Goal: Information Seeking & Learning: Learn about a topic

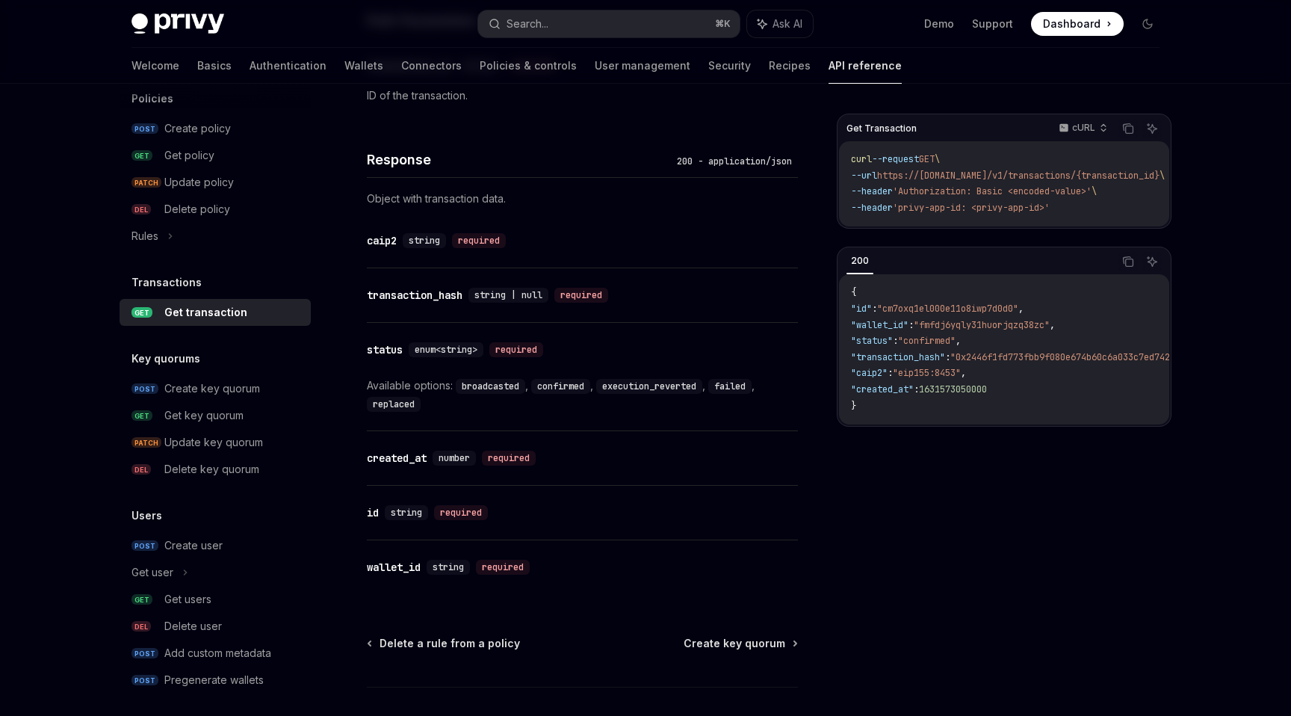
scroll to position [828, 0]
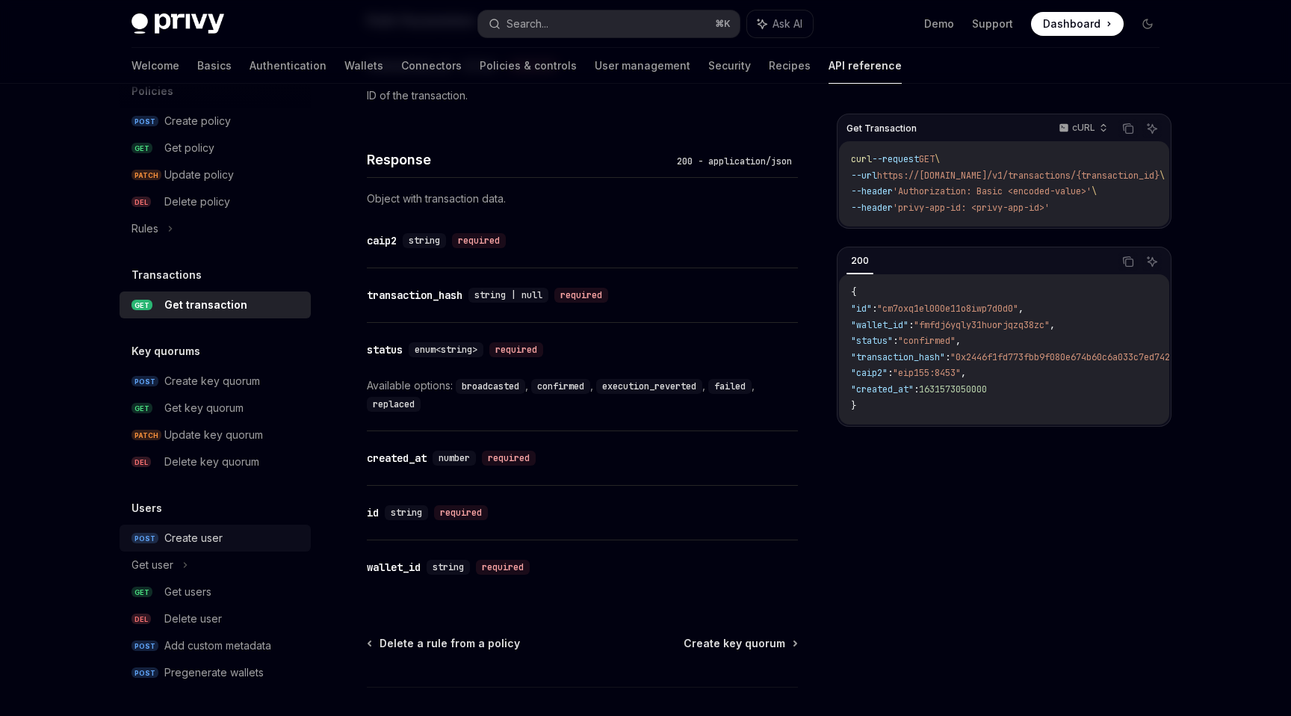
click at [194, 534] on div "Create user" at bounding box center [193, 538] width 58 height 18
type textarea "*"
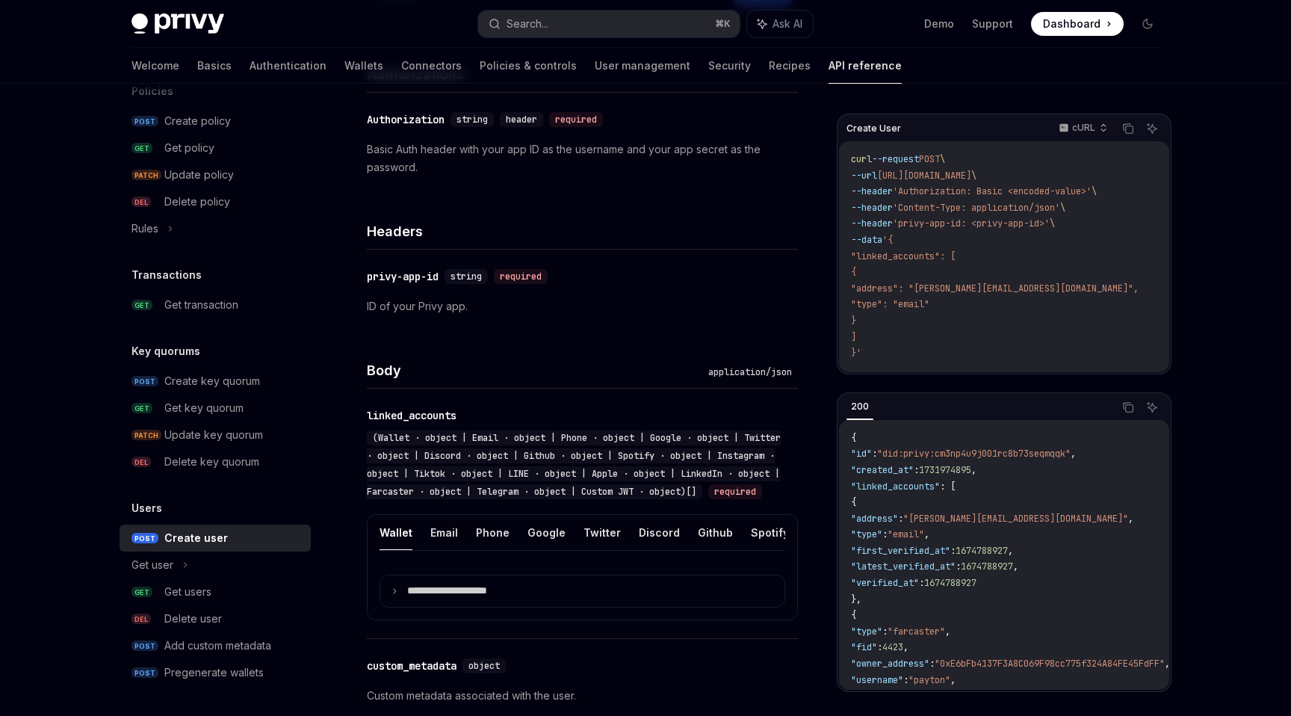
scroll to position [303, 0]
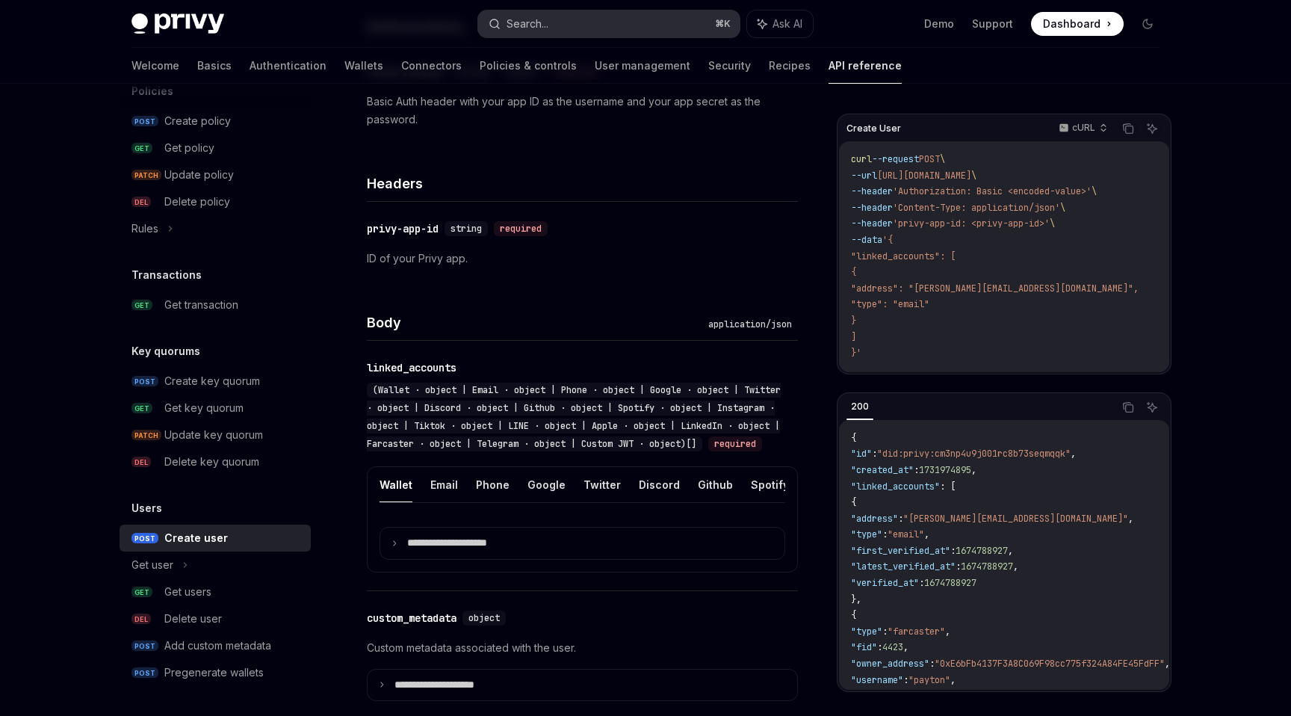
click at [661, 20] on button "Search... ⌘ K" at bounding box center [609, 23] width 262 height 27
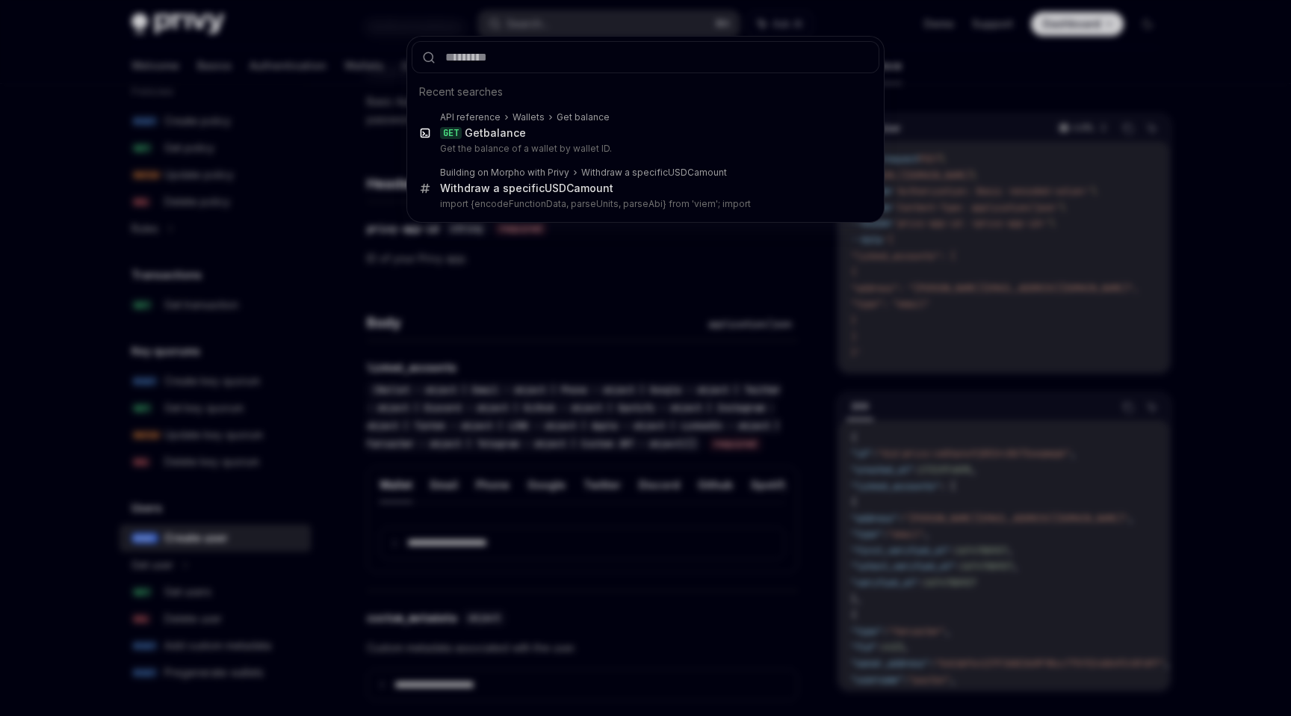
click at [654, 15] on div "Recent searches API reference Wallets Get balance GET Get balance Get the balan…" at bounding box center [645, 358] width 1291 height 716
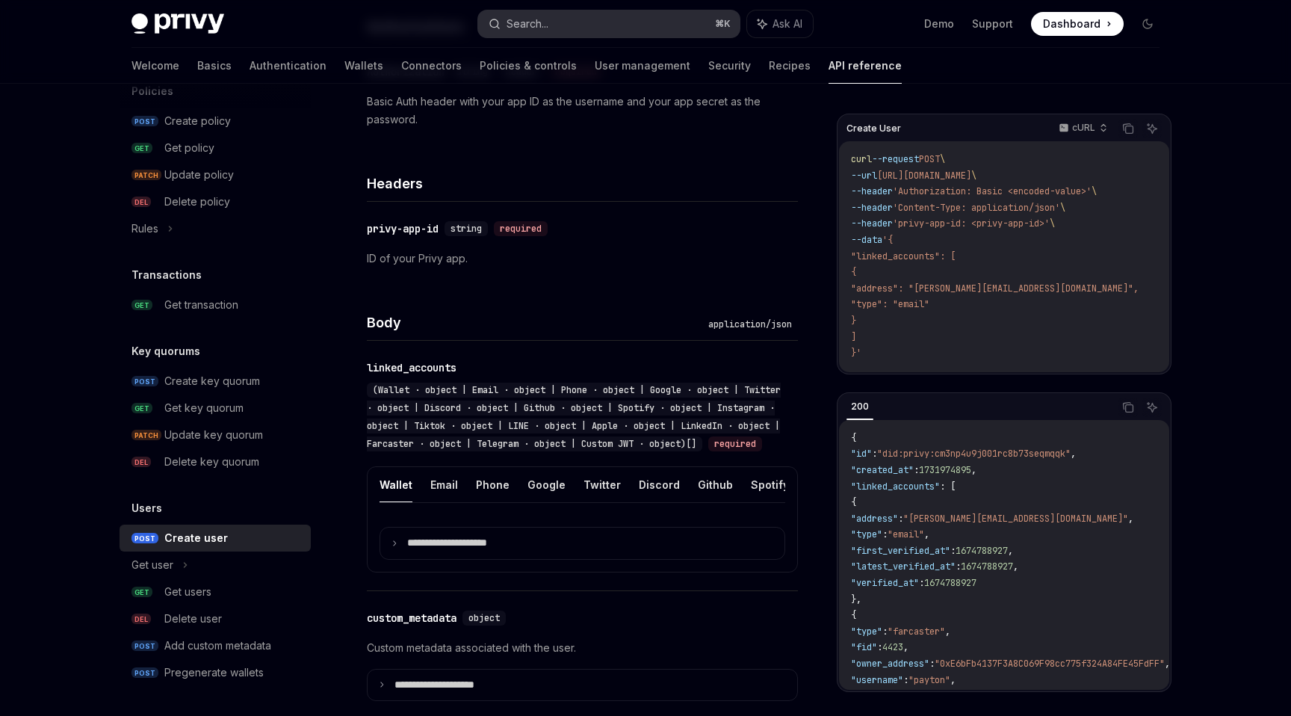
click at [643, 16] on button "Search... ⌘ K" at bounding box center [609, 23] width 262 height 27
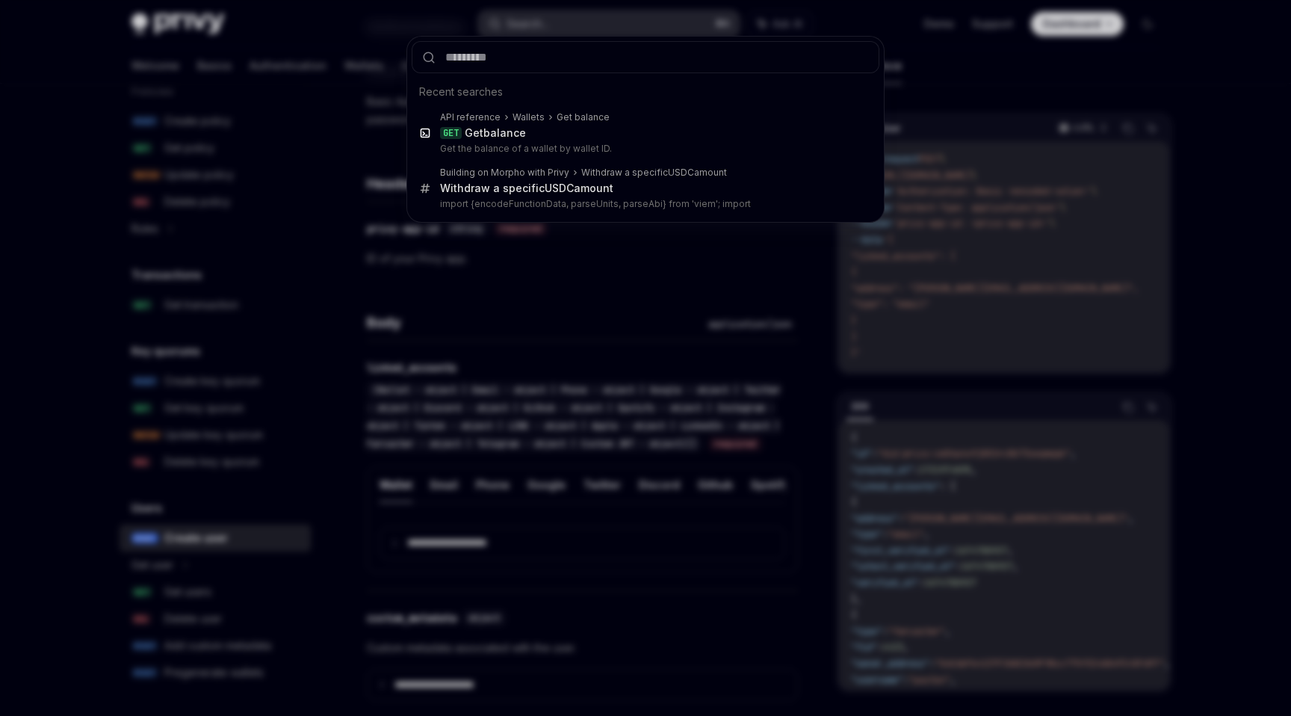
type input "**********"
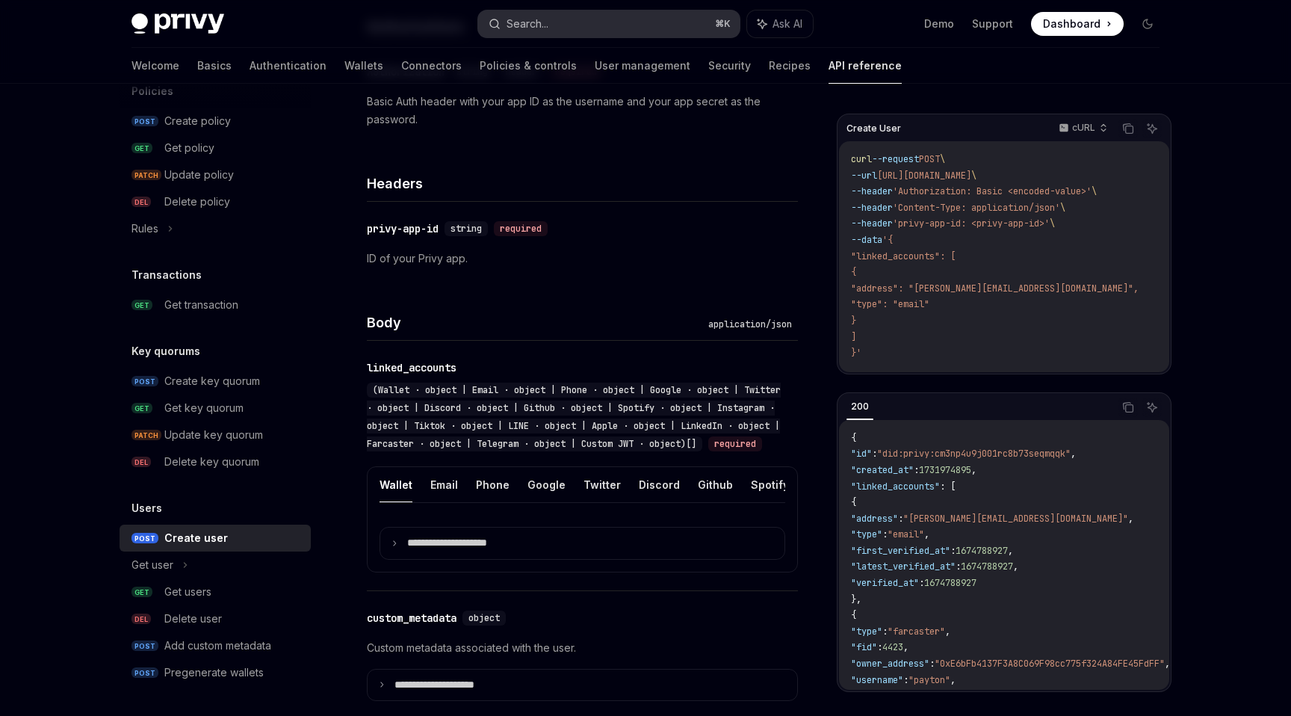
type textarea "*"
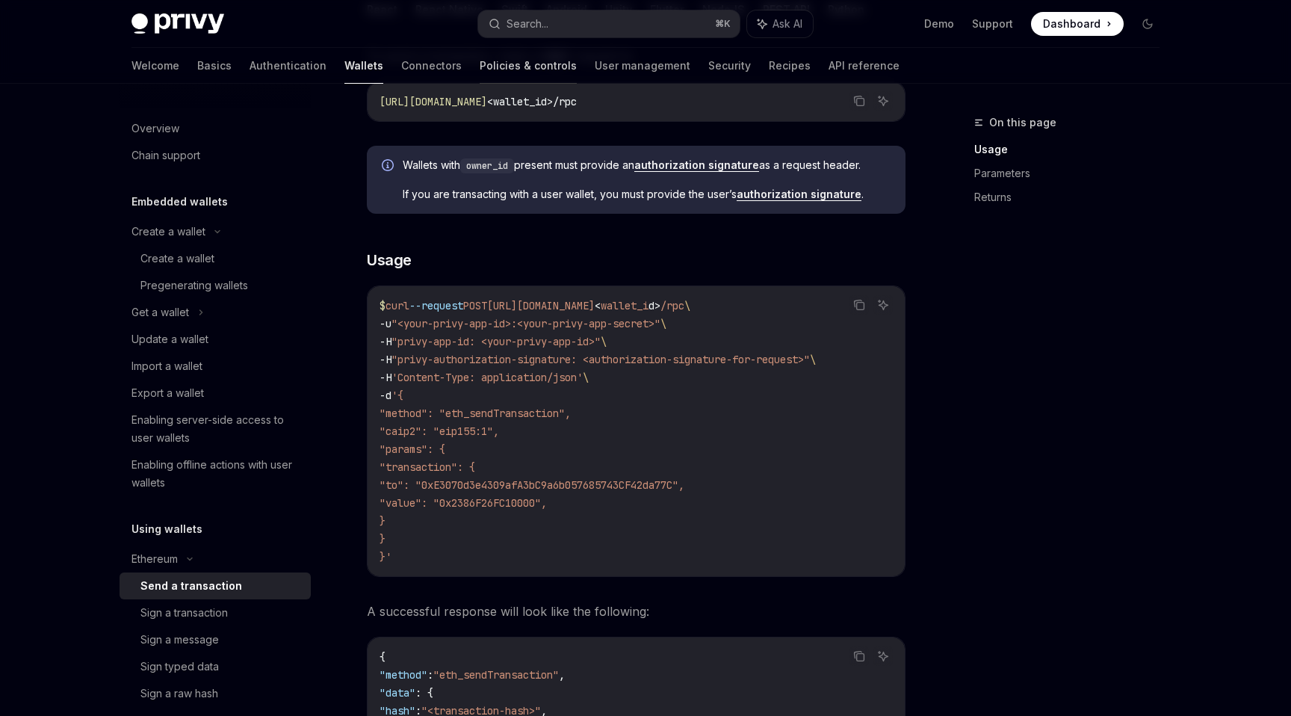
click at [480, 55] on link "Policies & controls" at bounding box center [528, 66] width 97 height 36
type textarea "*"
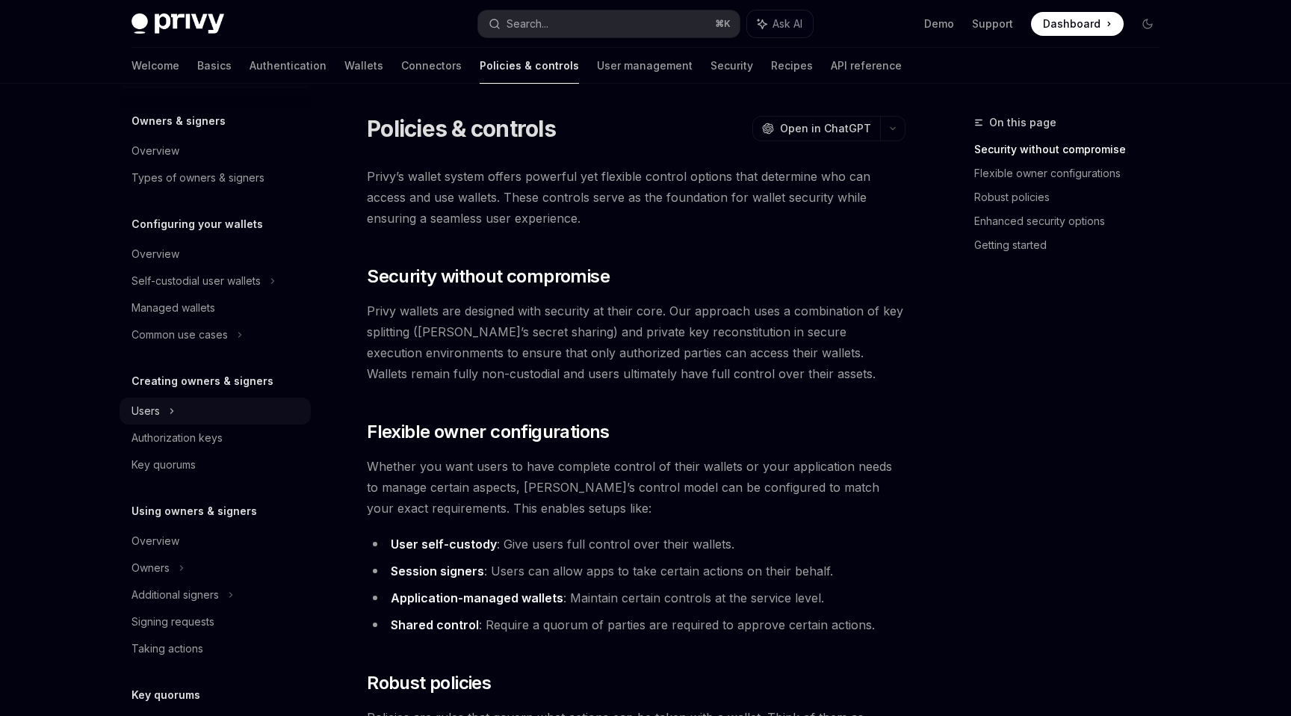
scroll to position [37, 0]
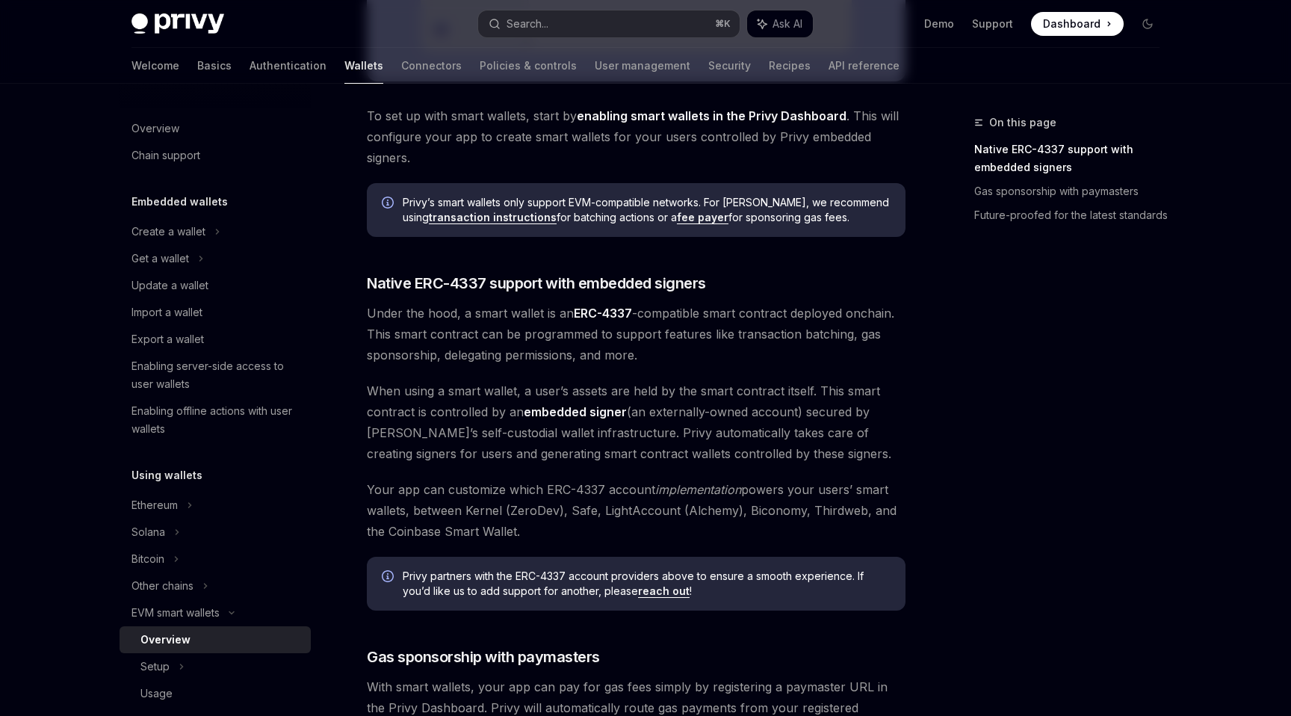
scroll to position [658, 0]
